Goal: Task Accomplishment & Management: Complete application form

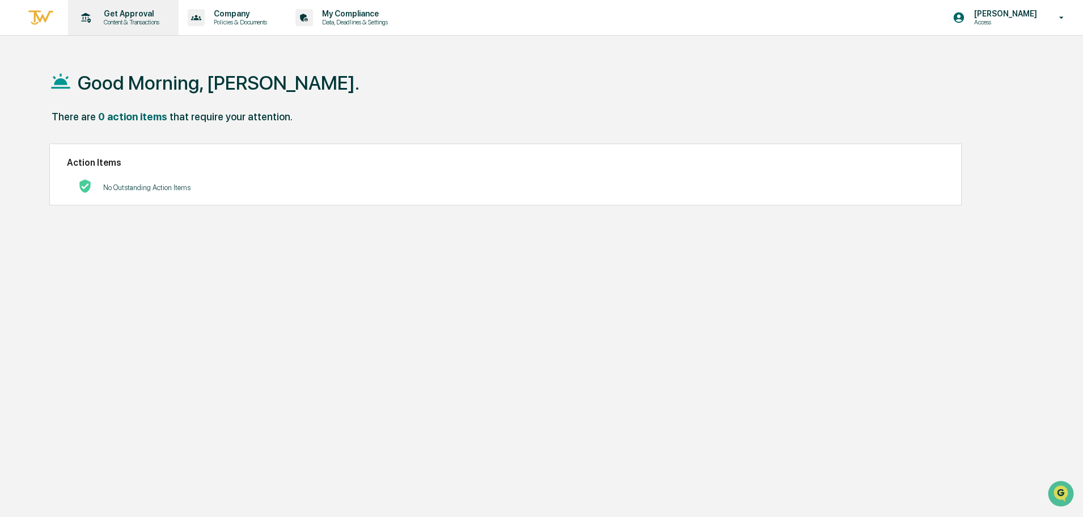
click at [136, 17] on p "Get Approval" at bounding box center [130, 13] width 70 height 9
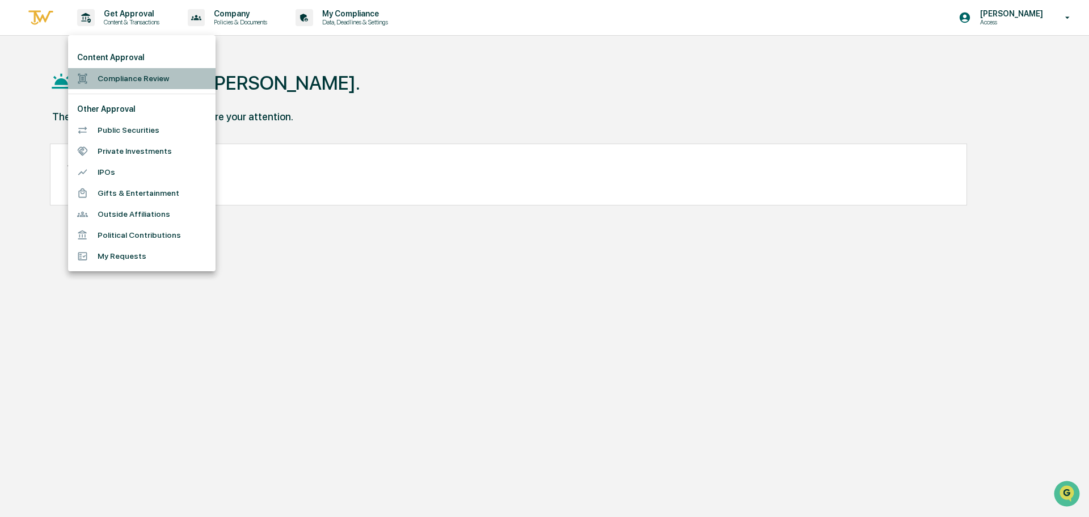
click at [146, 77] on li "Compliance Review" at bounding box center [141, 78] width 147 height 21
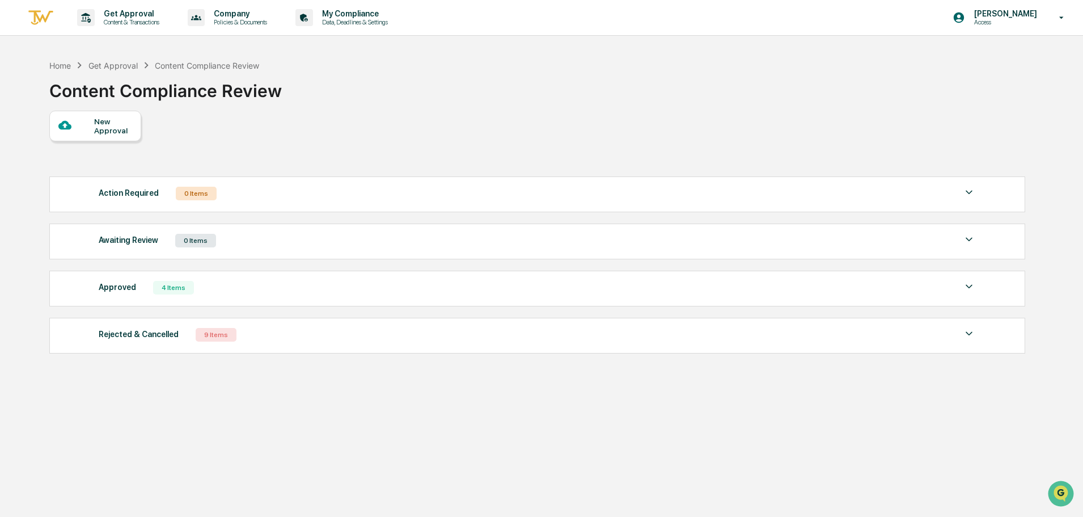
click at [128, 125] on div "New Approval" at bounding box center [113, 126] width 38 height 18
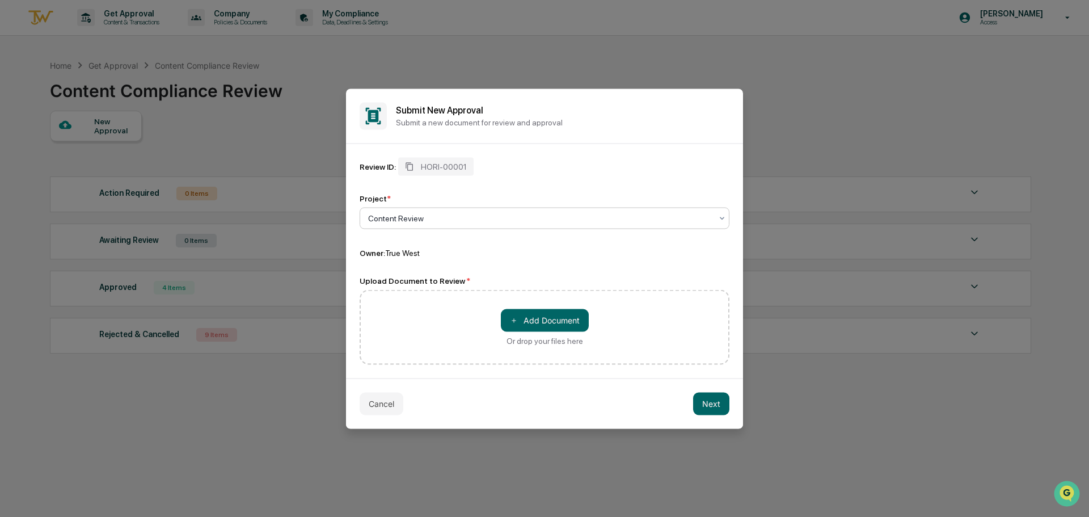
click at [408, 214] on div at bounding box center [540, 217] width 344 height 11
click at [410, 242] on div "Content Review" at bounding box center [544, 245] width 369 height 23
click at [525, 322] on button "＋ Add Document" at bounding box center [545, 320] width 88 height 23
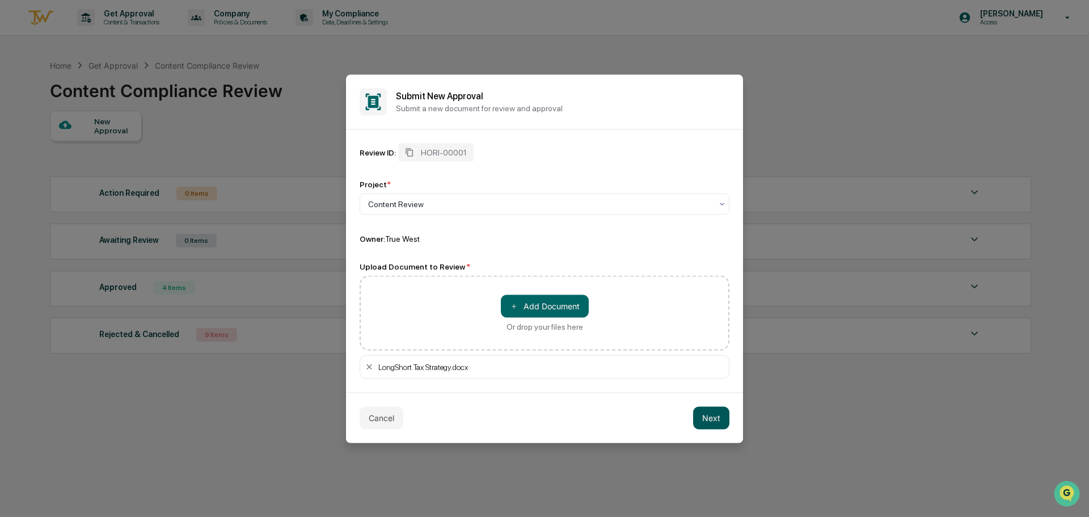
click at [703, 416] on button "Next" at bounding box center [711, 417] width 36 height 23
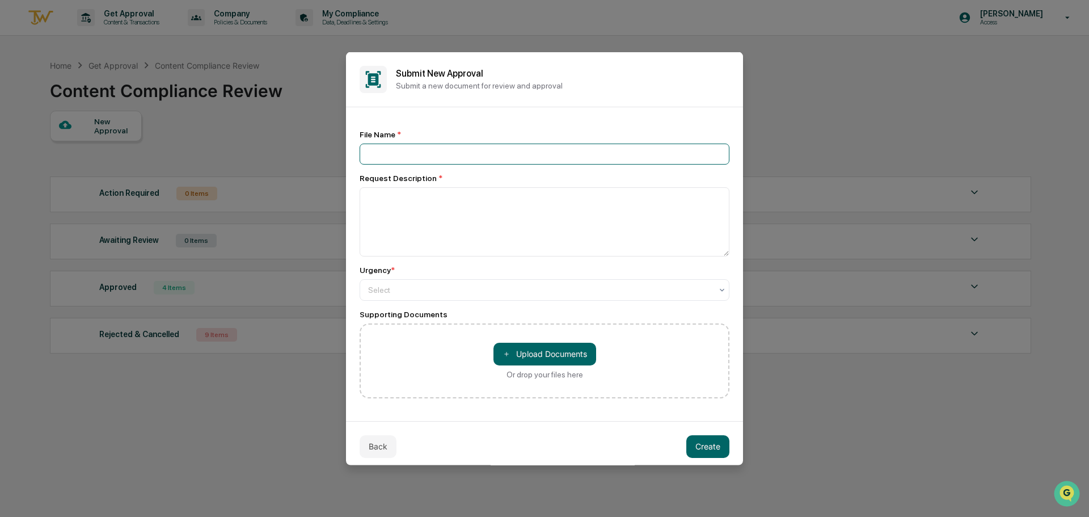
click at [439, 154] on input at bounding box center [545, 153] width 370 height 21
type input "*"
type input "**********"
click at [449, 210] on textarea at bounding box center [545, 221] width 370 height 69
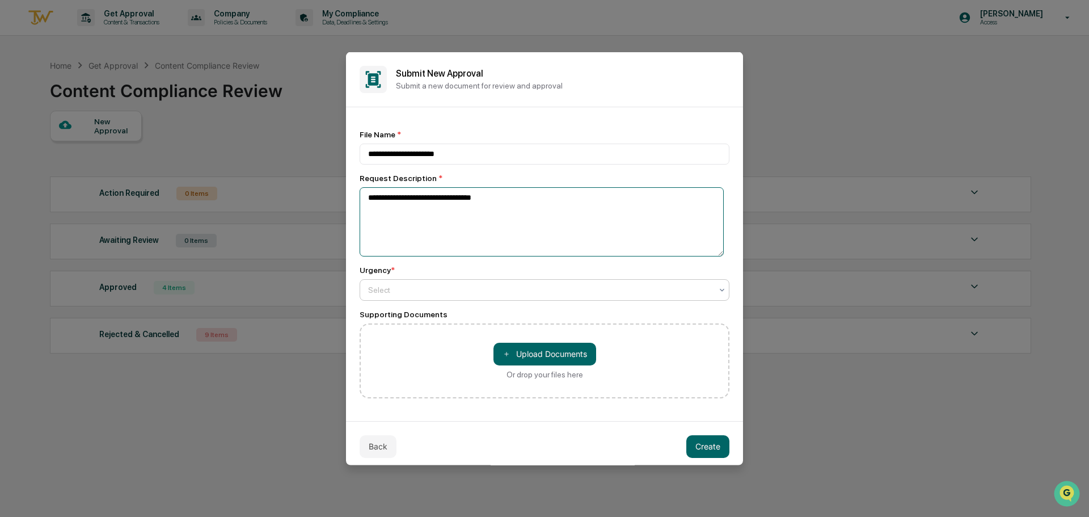
type textarea "**********"
click at [488, 287] on div at bounding box center [540, 289] width 344 height 11
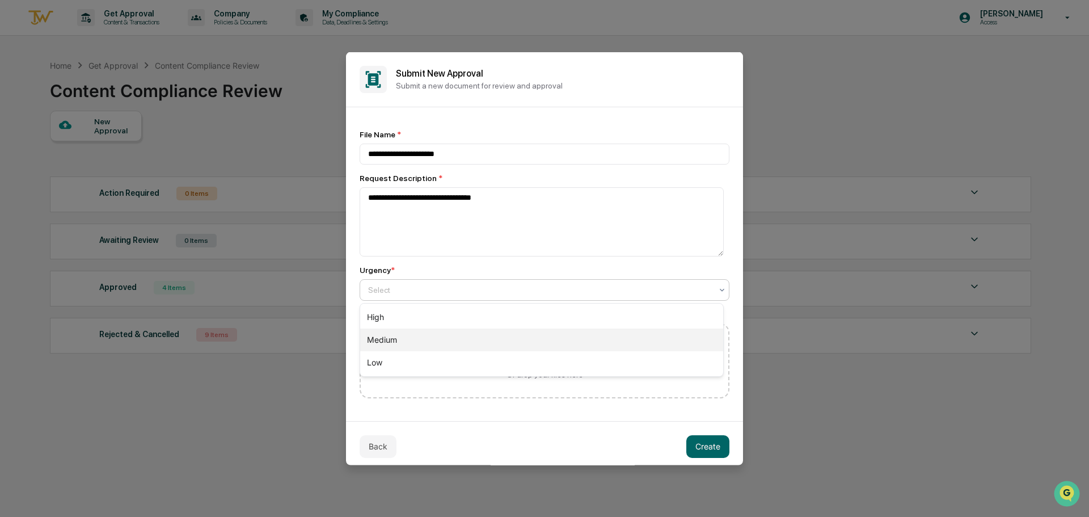
click at [424, 340] on div "Medium" at bounding box center [541, 339] width 363 height 23
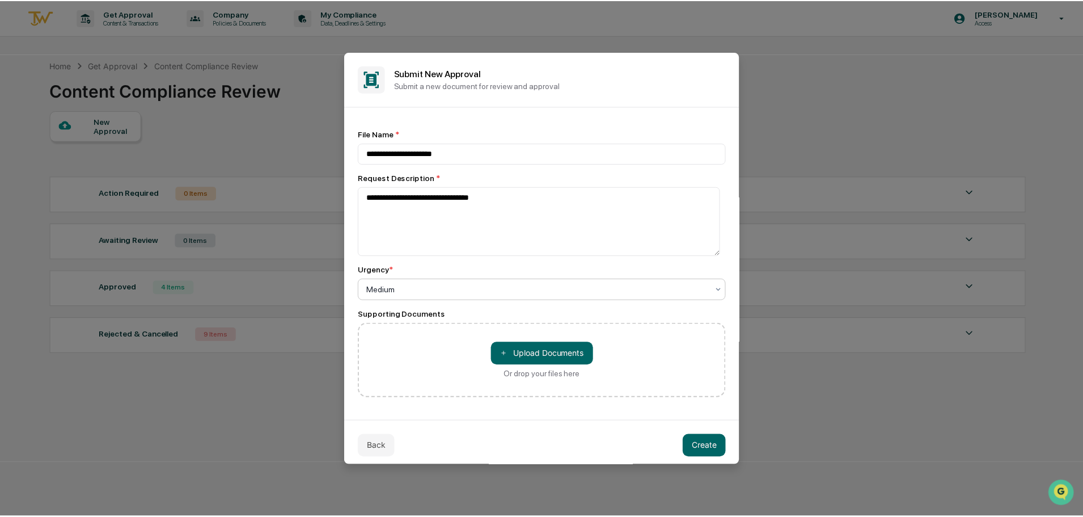
scroll to position [6, 0]
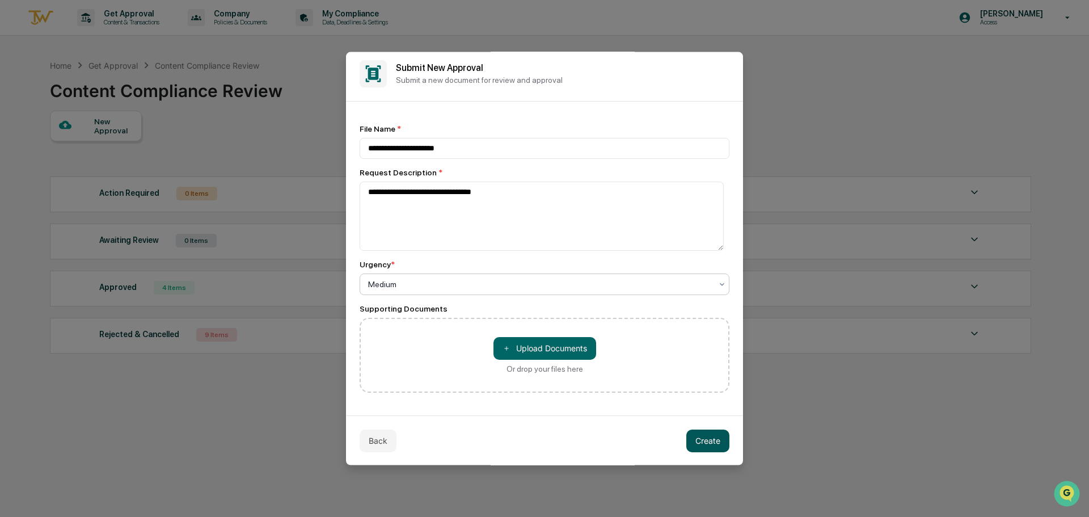
click at [700, 438] on button "Create" at bounding box center [707, 440] width 43 height 23
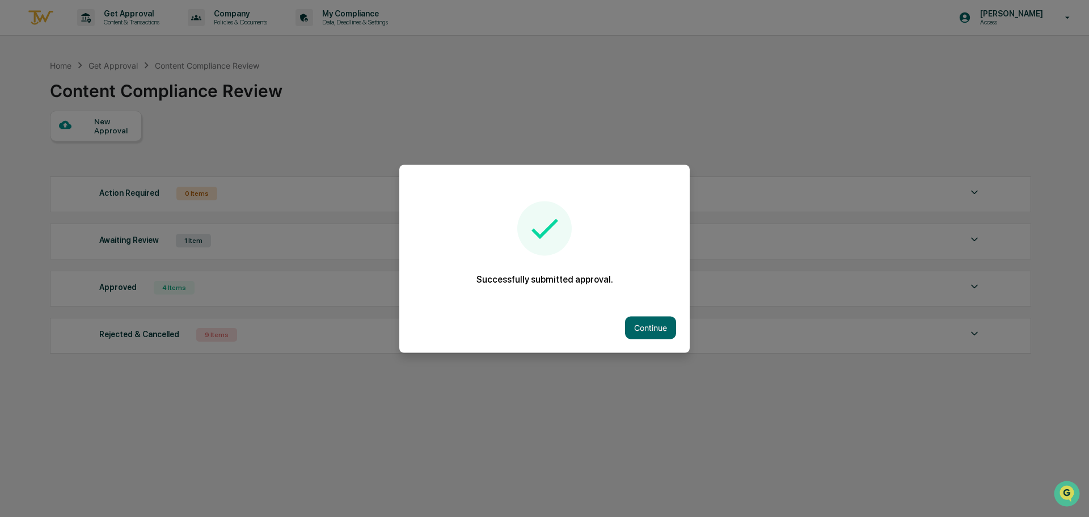
click at [648, 327] on button "Continue" at bounding box center [650, 327] width 51 height 23
